Goal: Task Accomplishment & Management: Manage account settings

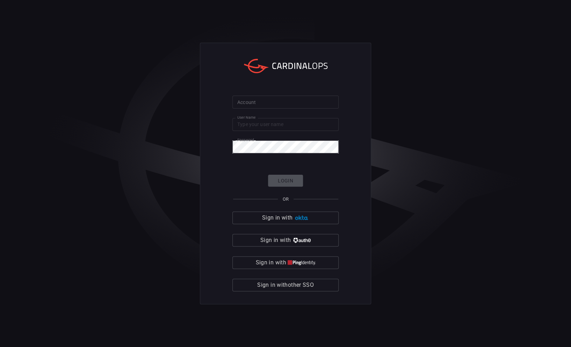
type input "[PERSON_NAME].[PERSON_NAME]"
click at [297, 98] on input "Account" at bounding box center [286, 101] width 106 height 13
click at [275, 102] on input "Account" at bounding box center [286, 101] width 106 height 13
type input "d"
click at [291, 284] on span "Sign in with other SSO" at bounding box center [285, 285] width 57 height 10
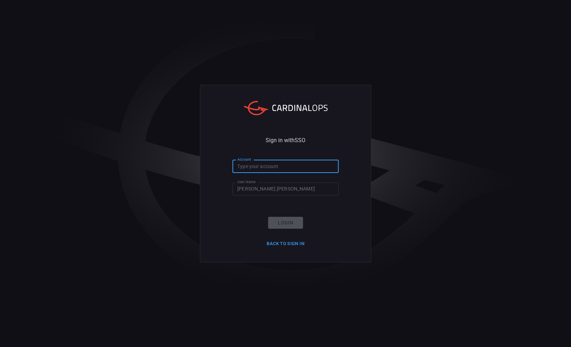
click at [286, 168] on input "Account" at bounding box center [286, 166] width 106 height 13
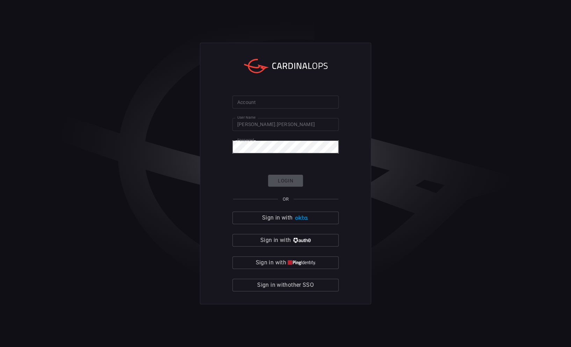
click at [275, 103] on input "Account" at bounding box center [286, 101] width 106 height 13
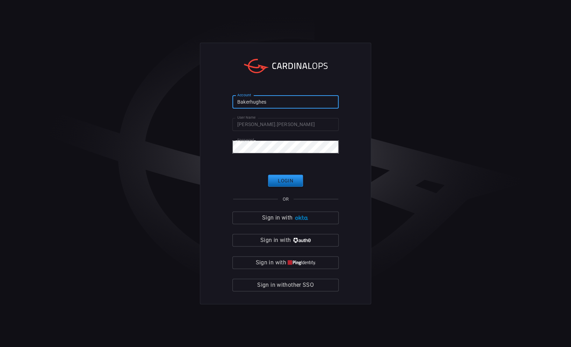
type input "Bakerhughes"
click at [279, 180] on button "Login" at bounding box center [285, 181] width 35 height 12
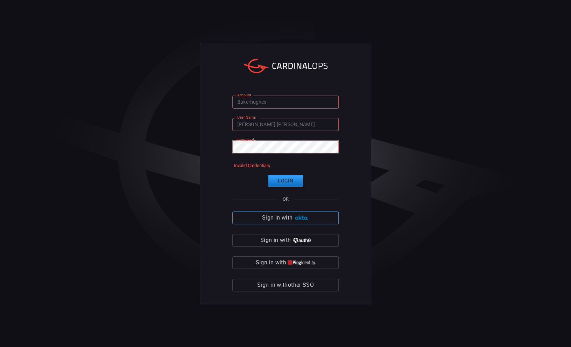
click at [275, 216] on span "Sign in with" at bounding box center [277, 218] width 30 height 10
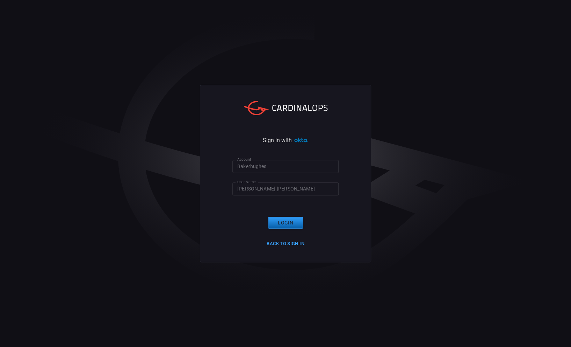
click at [280, 222] on button "Login" at bounding box center [285, 222] width 35 height 12
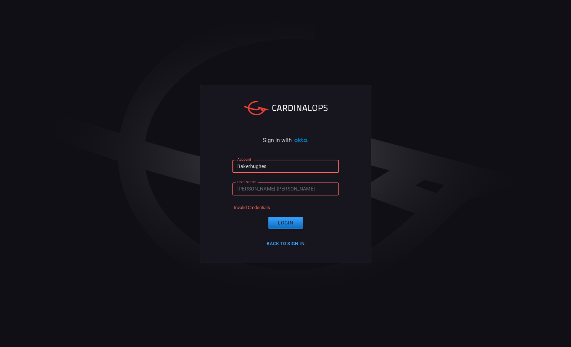
click at [281, 159] on div "Sign in with Account Bakerhughes Account User Name [PERSON_NAME].[PERSON_NAME] …" at bounding box center [285, 173] width 171 height 177
click at [280, 165] on input "Bakerhughes" at bounding box center [286, 166] width 106 height 13
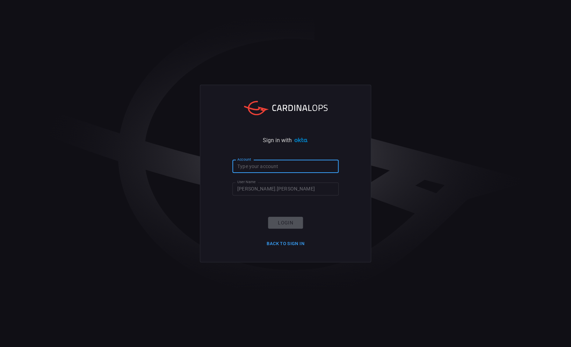
click at [280, 170] on input "Account" at bounding box center [286, 166] width 106 height 13
click at [273, 191] on input "[PERSON_NAME].[PERSON_NAME]" at bounding box center [286, 188] width 106 height 13
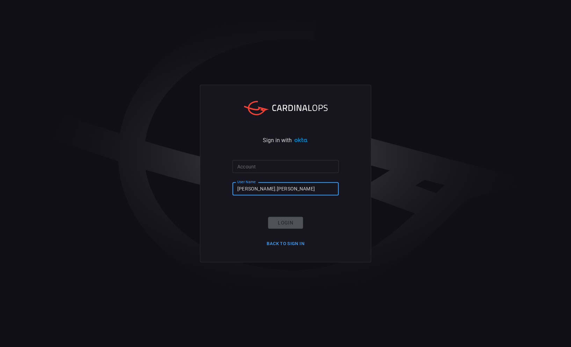
click at [276, 171] on input "Account" at bounding box center [286, 166] width 106 height 13
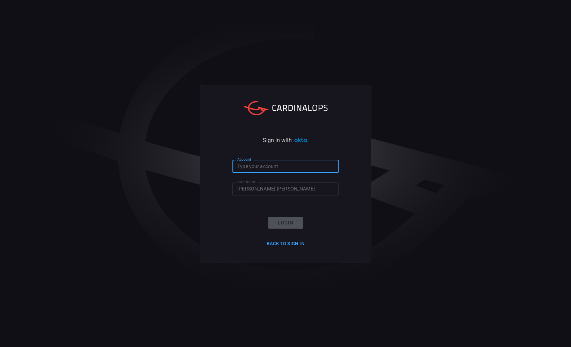
click at [276, 169] on input "Account" at bounding box center [286, 166] width 106 height 13
click at [522, 289] on div "Sign in with Account Account User Name [PERSON_NAME].[PERSON_NAME] User Name Lo…" at bounding box center [285, 173] width 571 height 347
click at [299, 242] on button "Back to Sign in" at bounding box center [286, 243] width 46 height 11
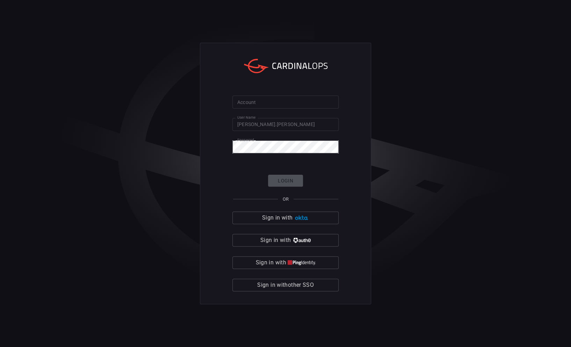
click at [456, 207] on div "Account Account User Name [PERSON_NAME].[PERSON_NAME] User Name Password Passwo…" at bounding box center [285, 173] width 571 height 347
click at [264, 99] on input "Account" at bounding box center [286, 101] width 106 height 13
click at [69, 71] on div "Account Account User Name [PERSON_NAME].[PERSON_NAME] User Name Password Passwo…" at bounding box center [285, 173] width 571 height 347
